Goal: Find specific page/section: Find specific page/section

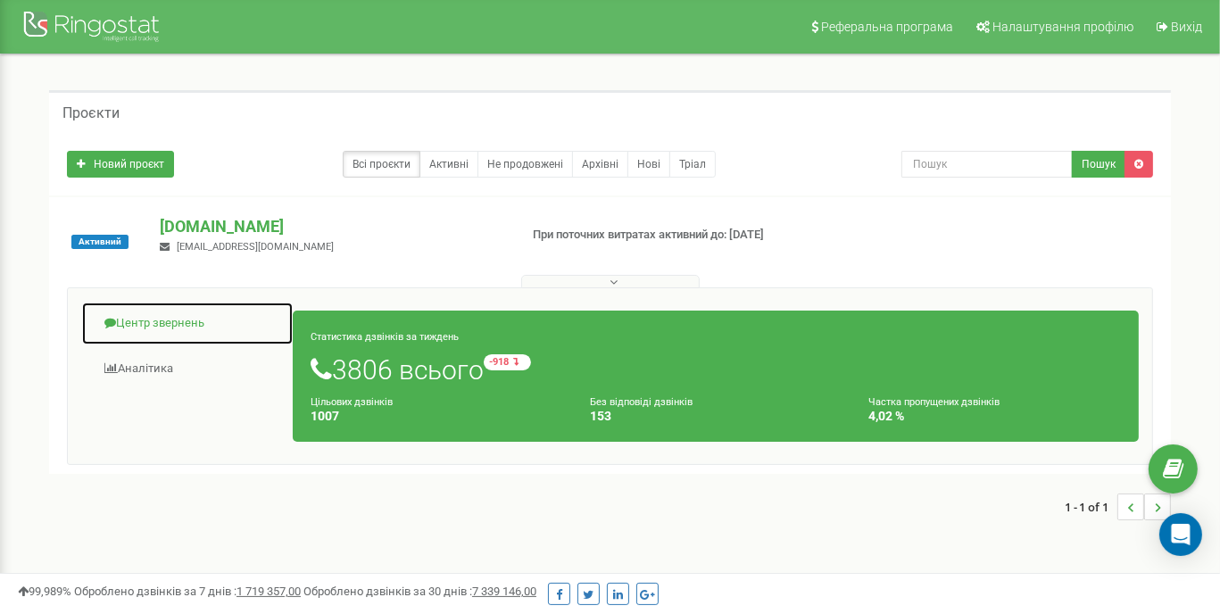
click at [181, 320] on link "Центр звернень" at bounding box center [187, 324] width 212 height 44
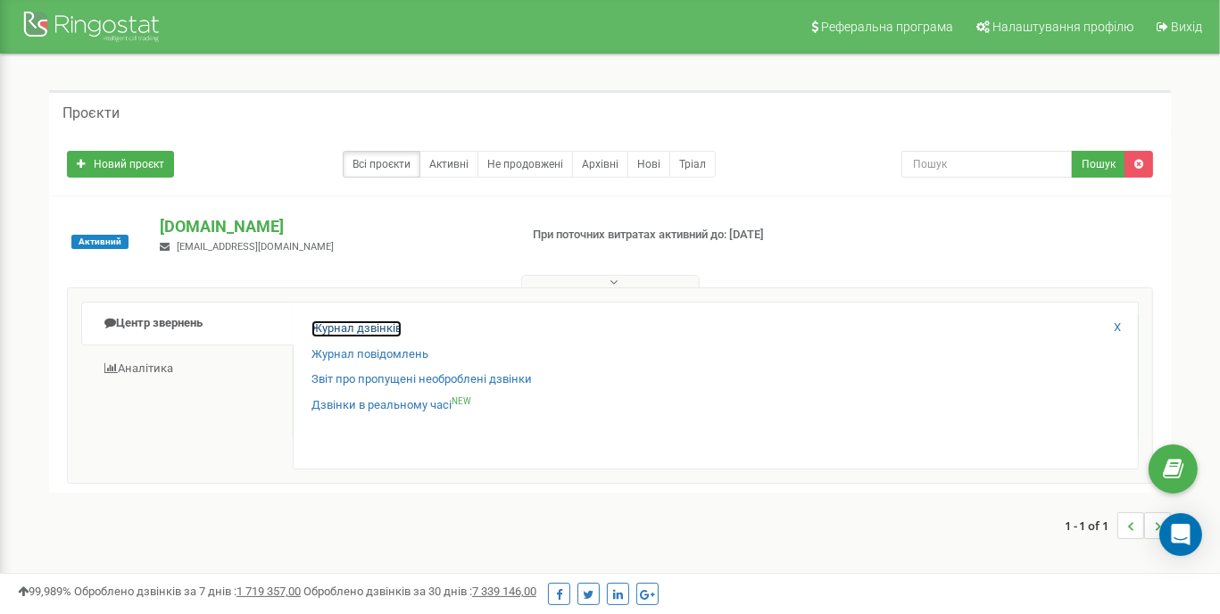
click at [354, 320] on link "Журнал дзвінків" at bounding box center [356, 328] width 90 height 17
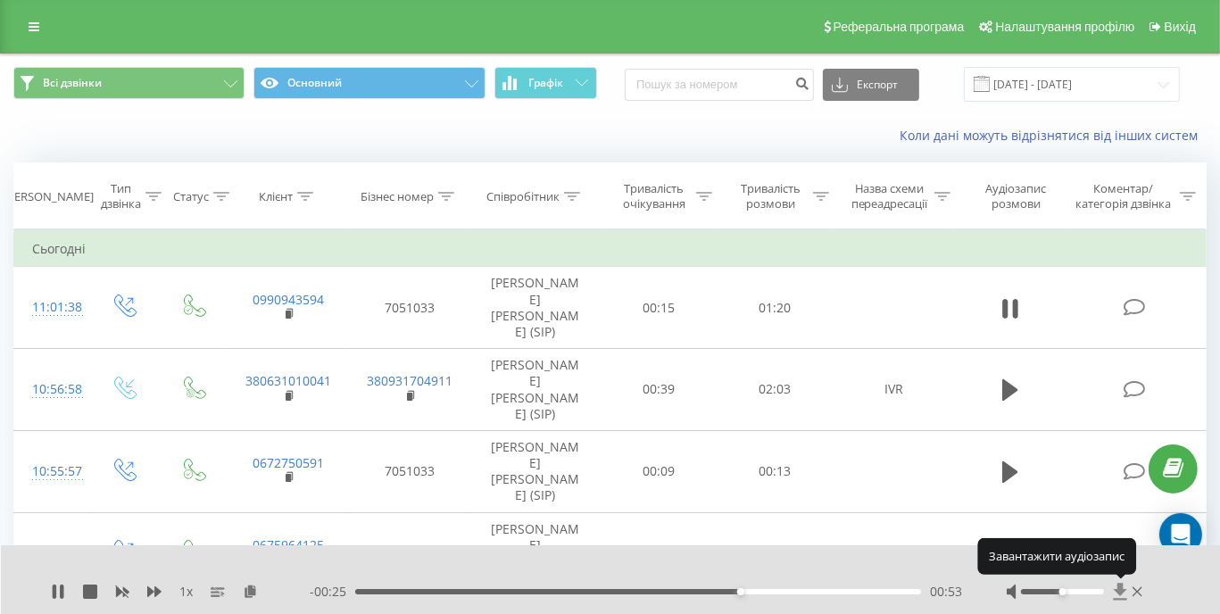
click at [1122, 592] on icon at bounding box center [1120, 591] width 13 height 17
